Goal: Task Accomplishment & Management: Use online tool/utility

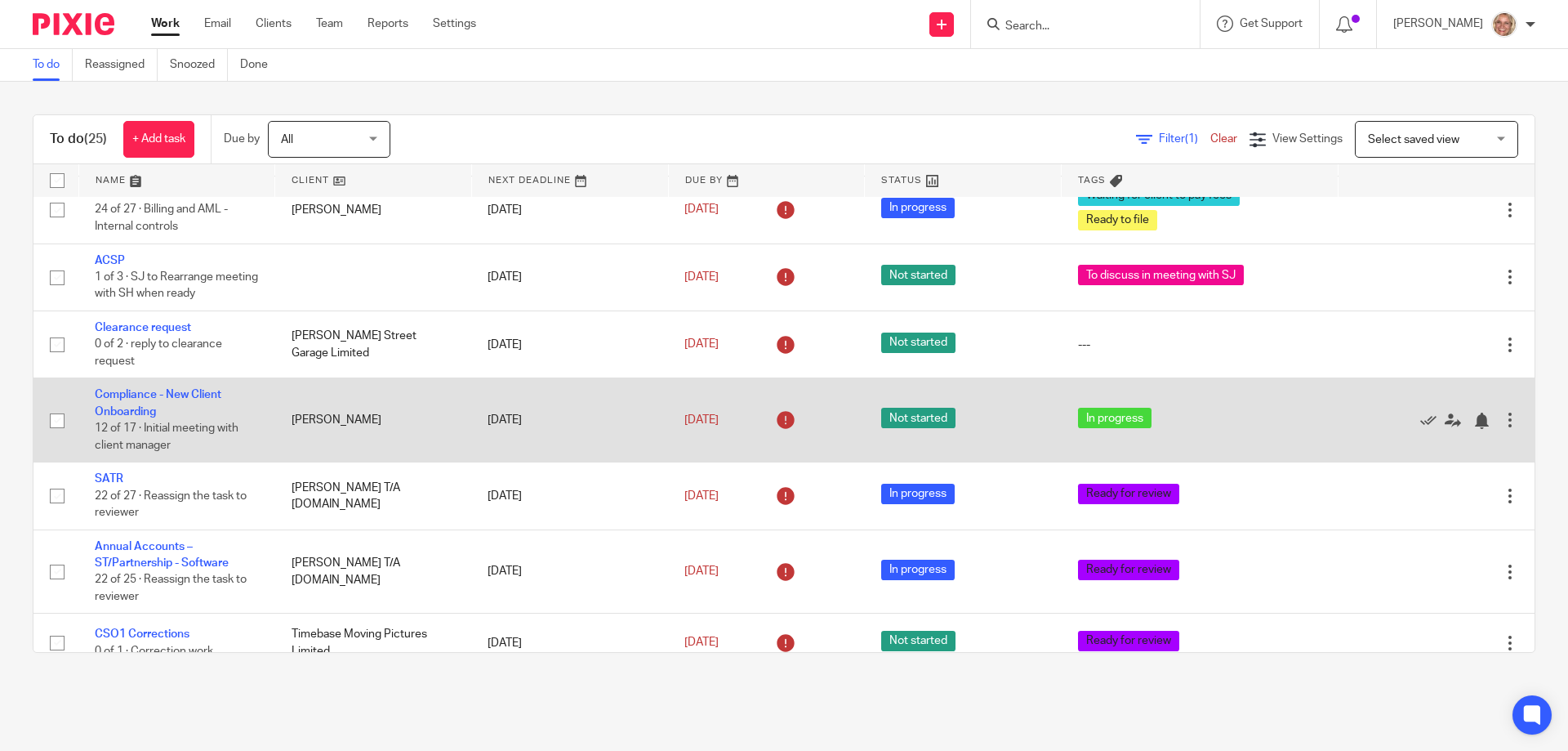
scroll to position [735, 0]
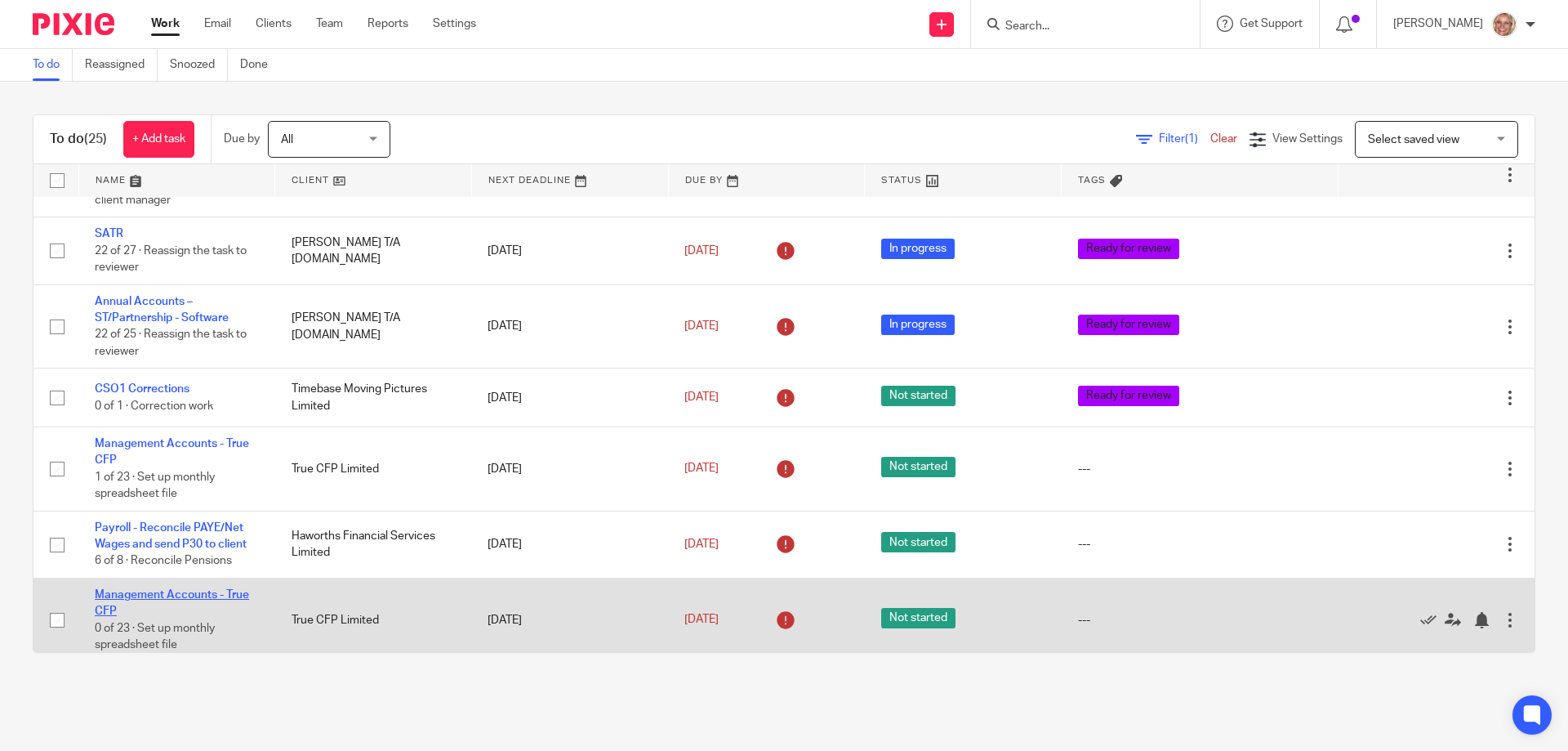
click at [232, 591] on link "Management Accounts - True CFP" at bounding box center [172, 602] width 155 height 28
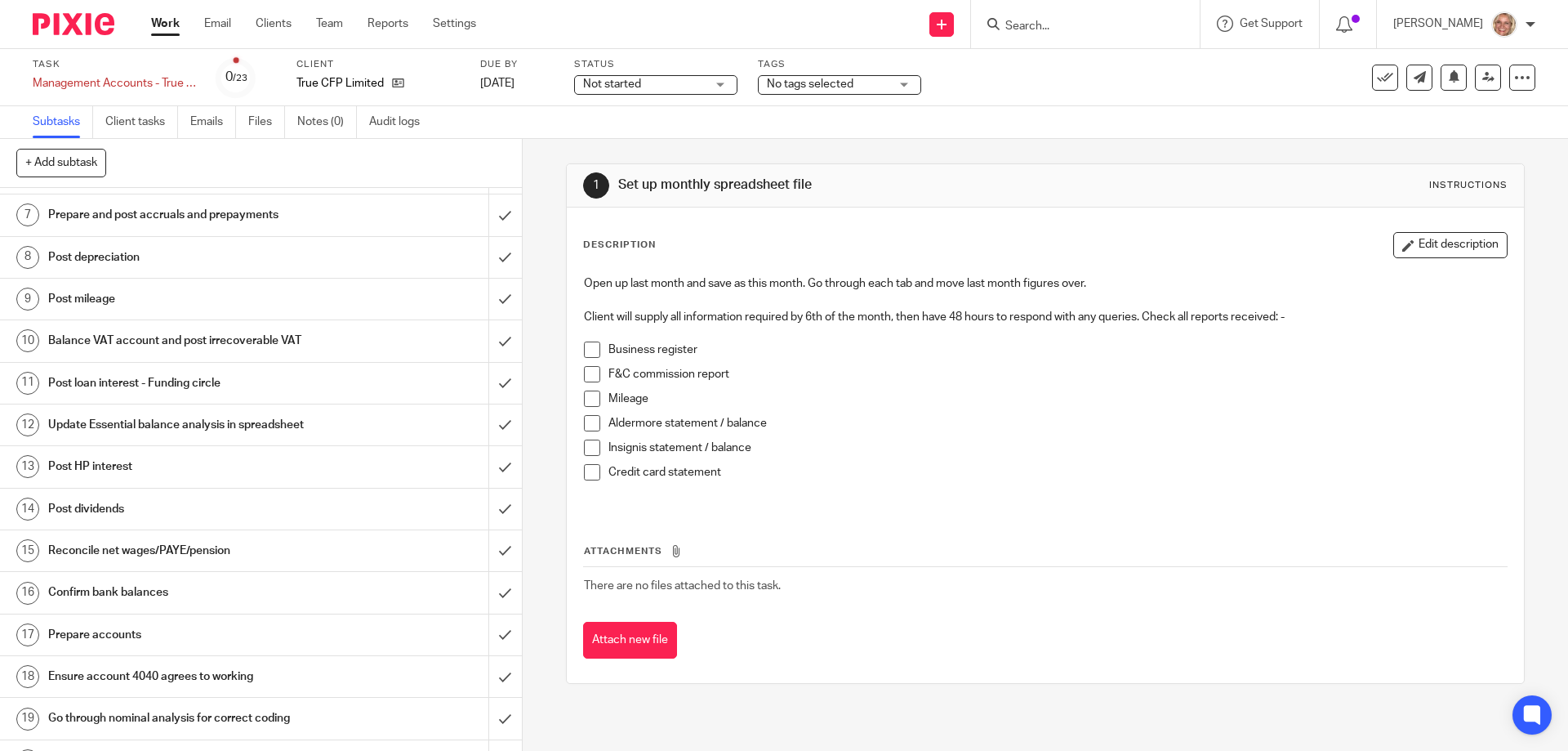
scroll to position [402, 0]
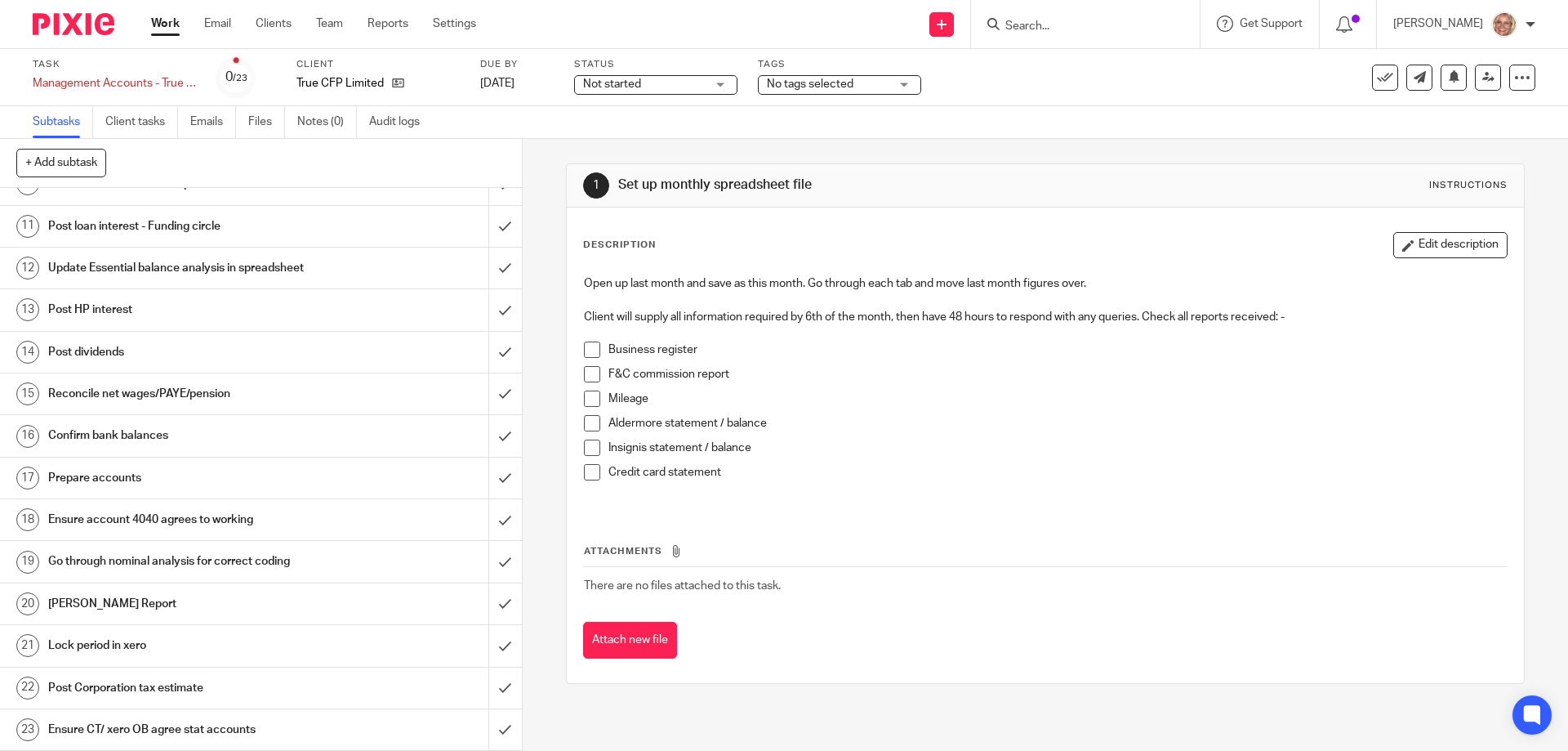
click at [588, 376] on span at bounding box center [591, 374] width 16 height 16
click at [587, 399] on span at bounding box center [591, 398] width 16 height 16
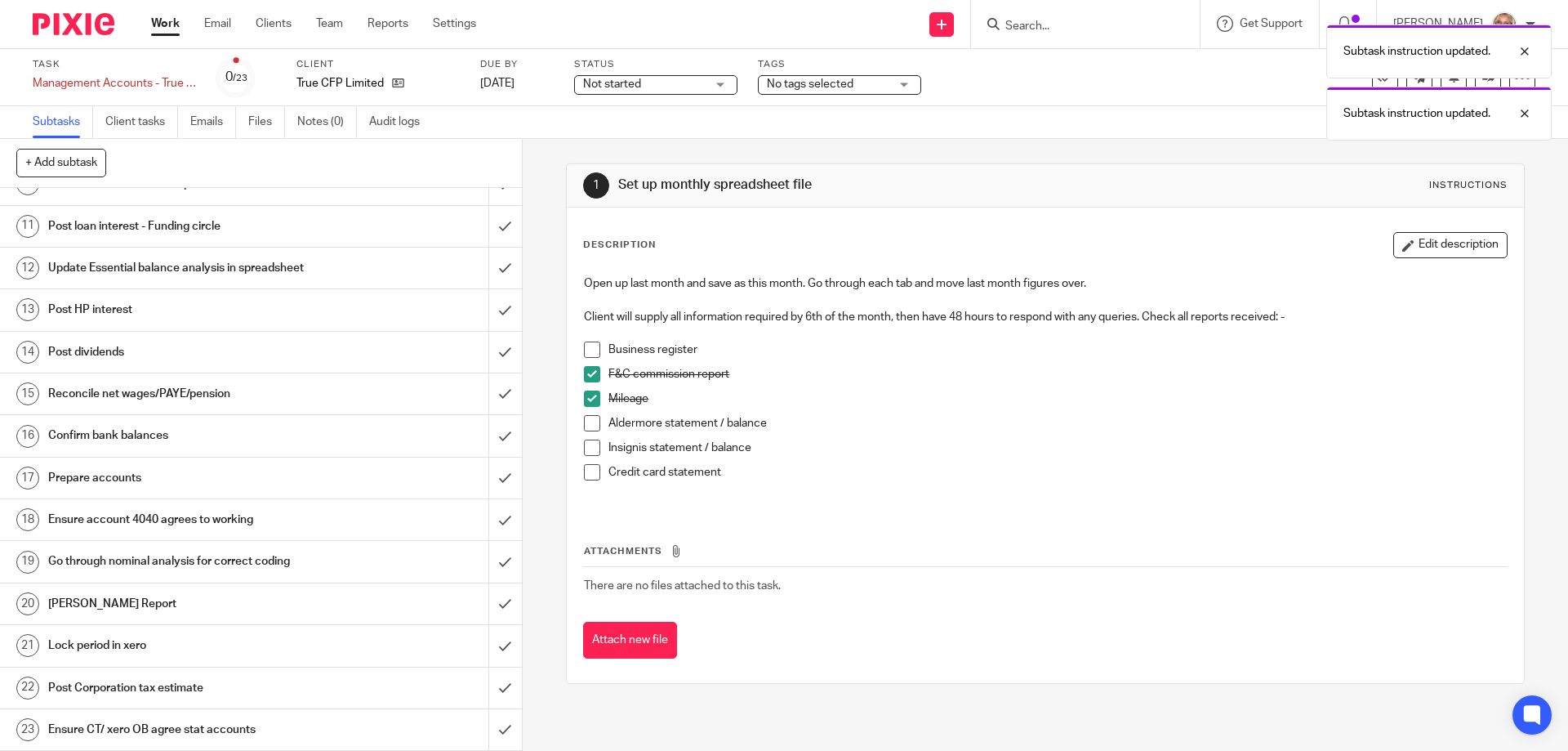
click at [588, 424] on span at bounding box center [591, 422] width 16 height 16
click at [584, 452] on span at bounding box center [591, 447] width 16 height 16
